Goal: Task Accomplishment & Management: Check status

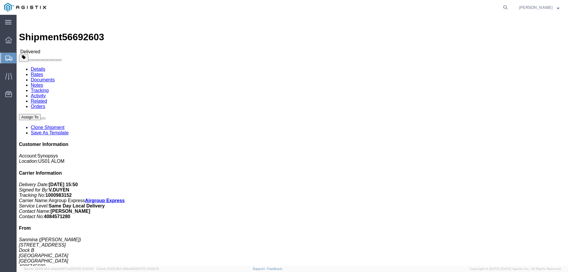
click at [0, 0] on span "Shipment Manager" at bounding box center [0, 0] width 0 height 0
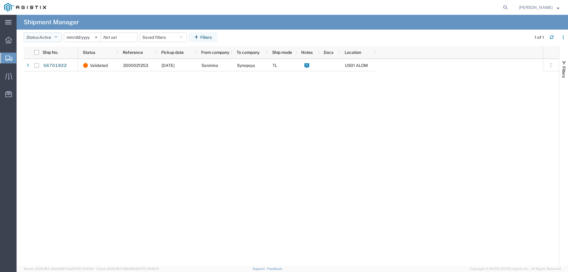
click at [60, 39] on button "Status: Active" at bounding box center [43, 37] width 38 height 9
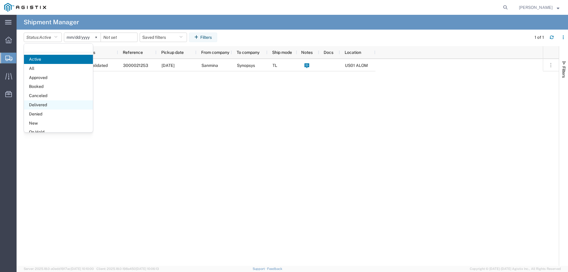
click at [49, 104] on span "Delivered" at bounding box center [58, 104] width 69 height 9
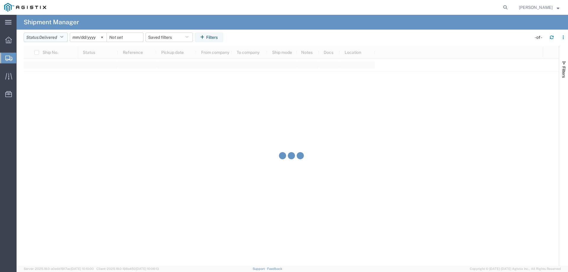
click at [49, 38] on span "Delivered" at bounding box center [48, 37] width 18 height 5
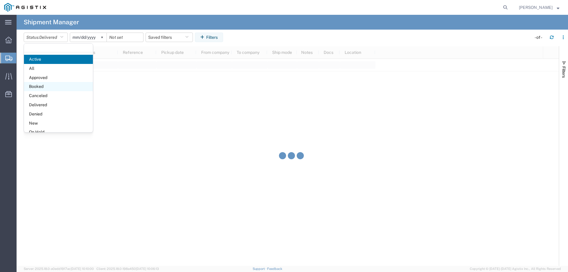
click at [48, 86] on span "Booked" at bounding box center [58, 86] width 69 height 9
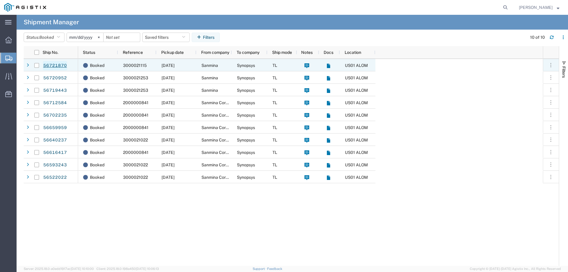
click at [52, 65] on link "56721870" at bounding box center [55, 65] width 24 height 9
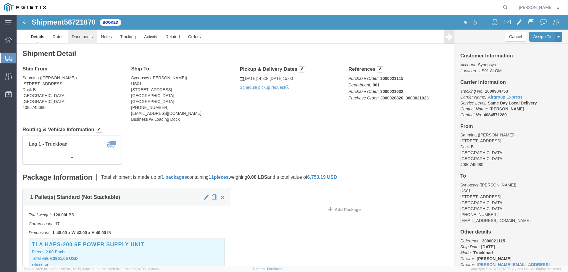
drag, startPoint x: 58, startPoint y: 26, endPoint x: 63, endPoint y: 30, distance: 6.6
click link "Documents"
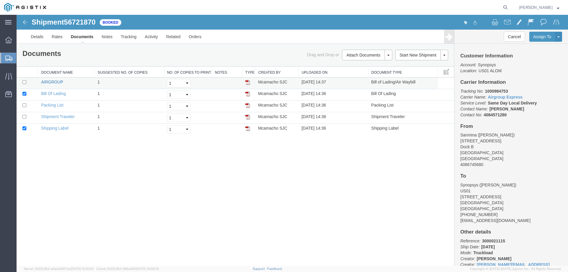
click at [61, 80] on link "AIRGROUP" at bounding box center [52, 82] width 22 height 5
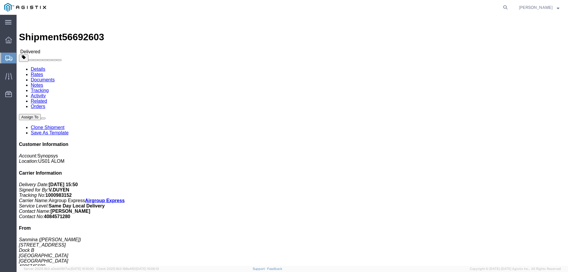
click at [0, 0] on span "Shipment Manager" at bounding box center [0, 0] width 0 height 0
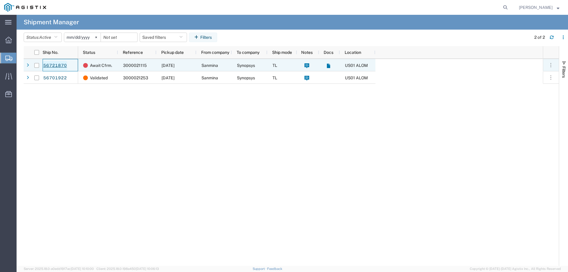
click at [47, 66] on link "56721870" at bounding box center [55, 65] width 24 height 9
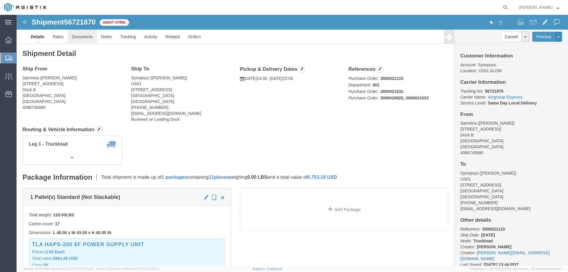
click link "Documents"
